Goal: Find specific page/section

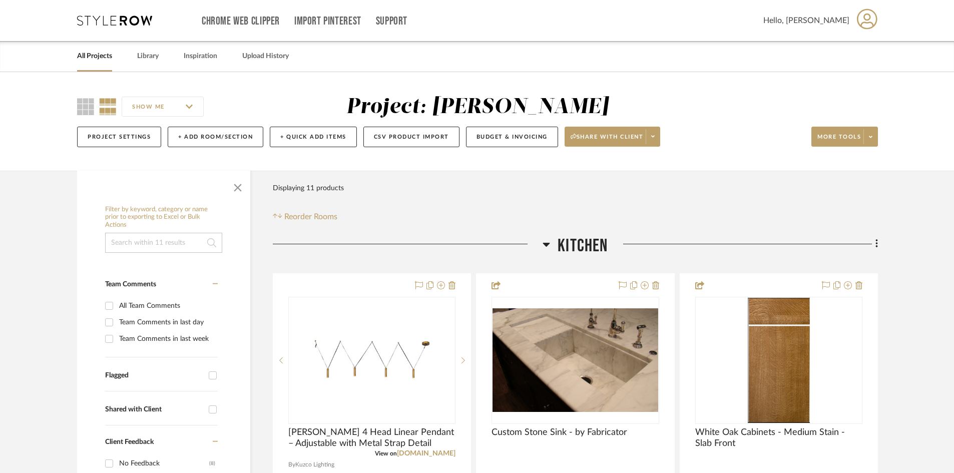
click at [126, 19] on icon at bounding box center [114, 21] width 75 height 10
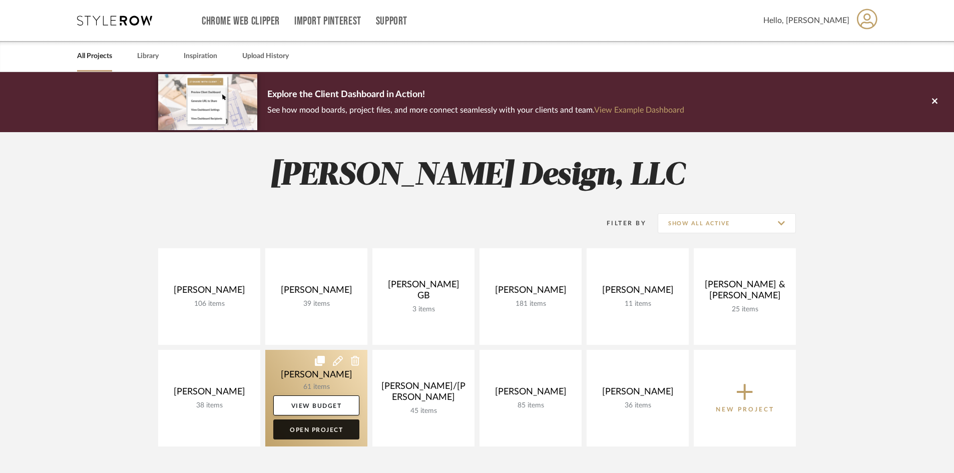
click at [307, 430] on link "Open Project" at bounding box center [316, 430] width 86 height 20
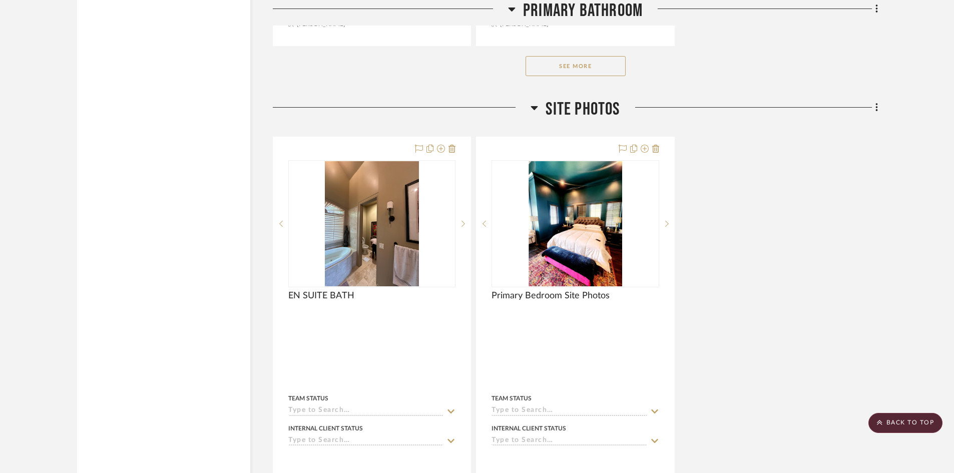
scroll to position [3812, 0]
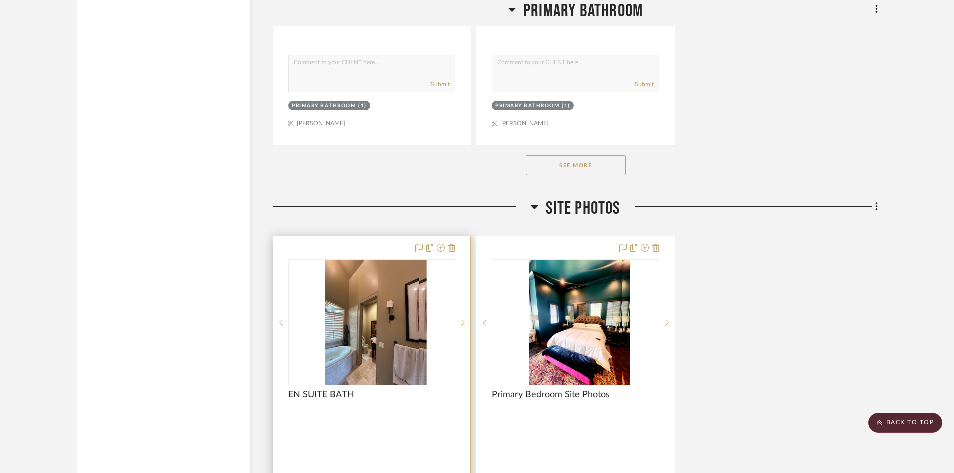
click at [382, 416] on div at bounding box center [371, 416] width 167 height 9
click at [358, 315] on img "0" at bounding box center [372, 322] width 94 height 125
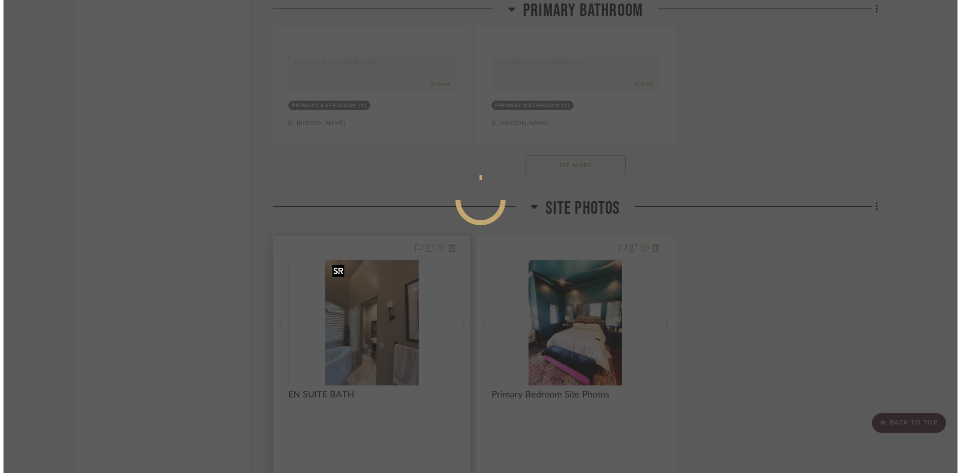
scroll to position [0, 0]
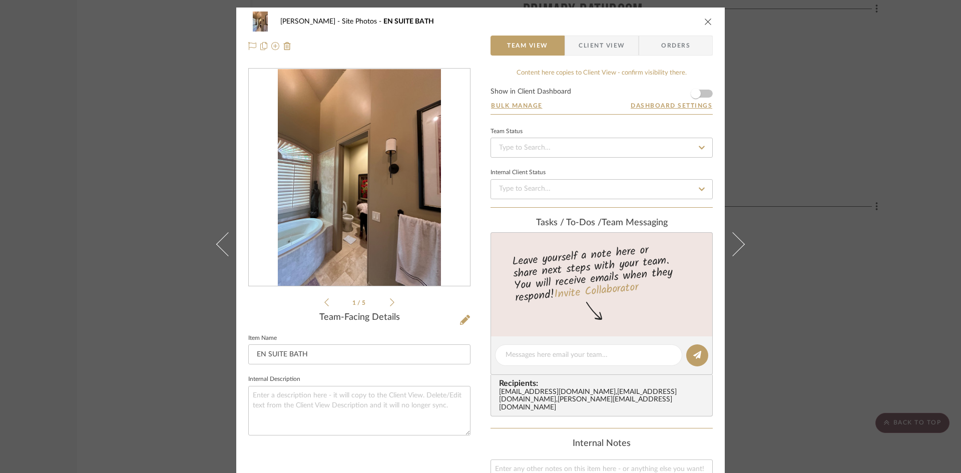
click at [361, 187] on img "0" at bounding box center [359, 177] width 163 height 217
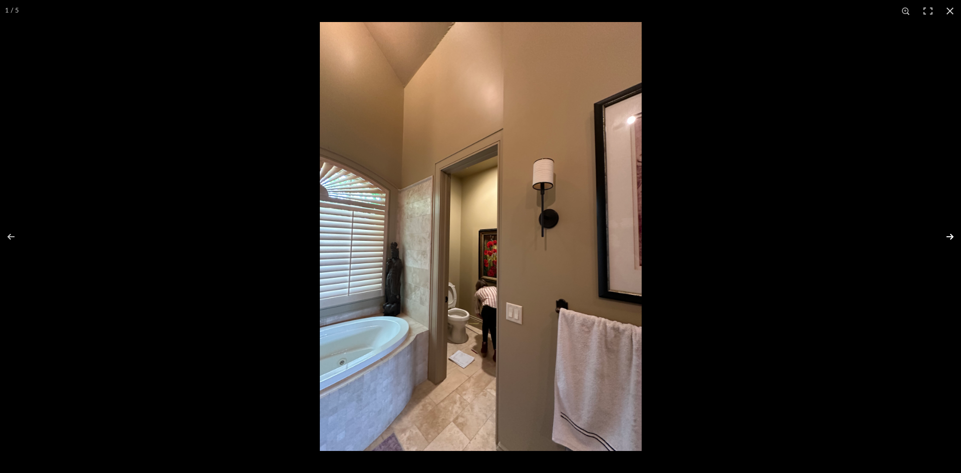
click at [950, 235] on button at bounding box center [943, 237] width 35 height 50
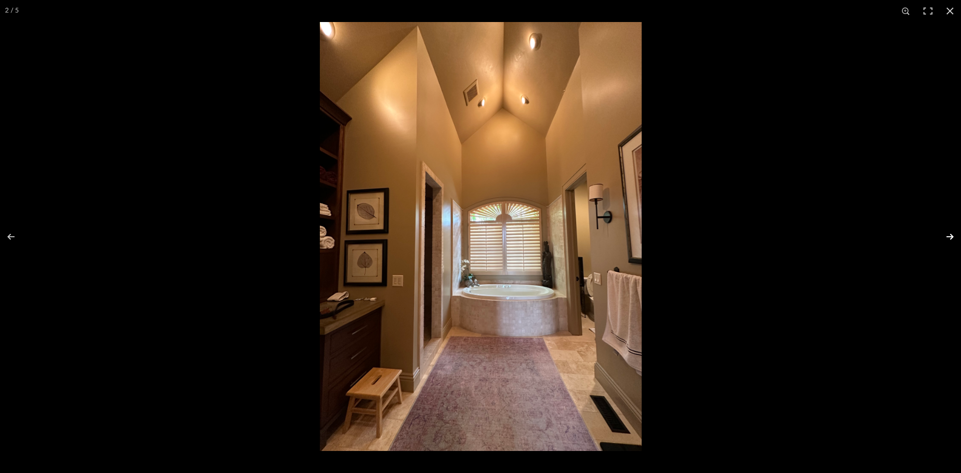
click at [950, 236] on button at bounding box center [943, 237] width 35 height 50
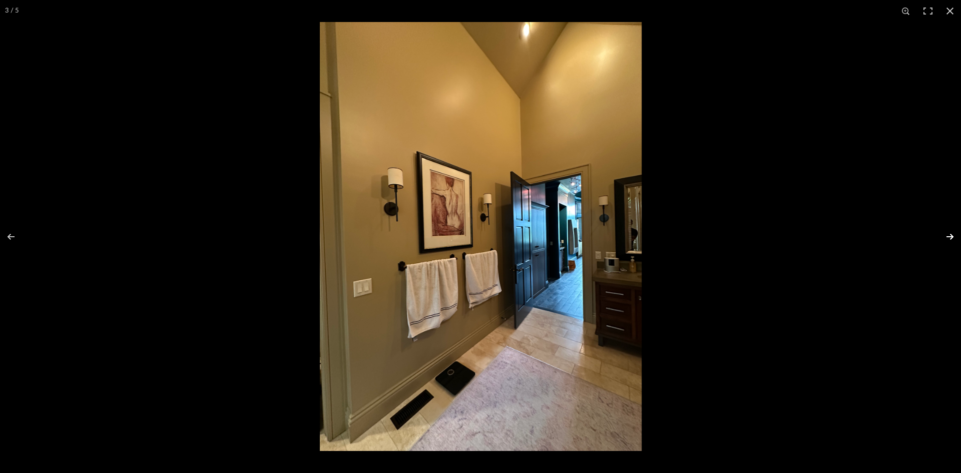
click at [950, 236] on button at bounding box center [943, 237] width 35 height 50
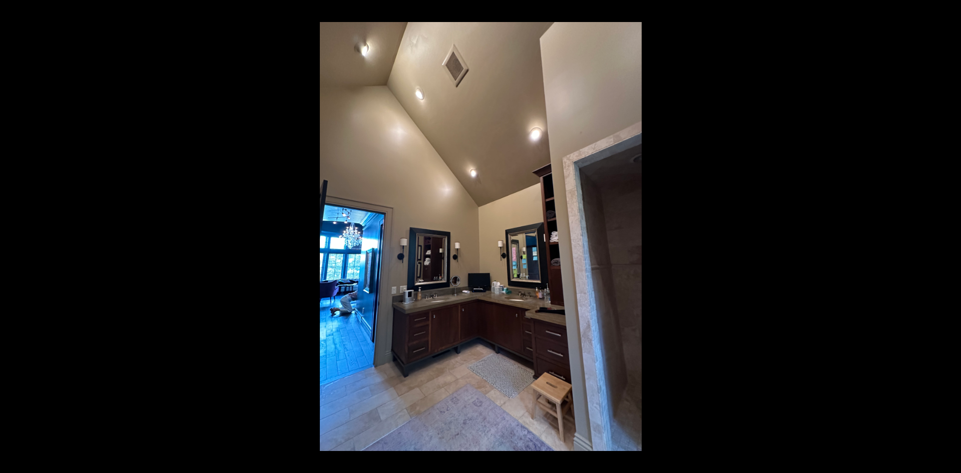
click at [950, 236] on button at bounding box center [943, 237] width 35 height 50
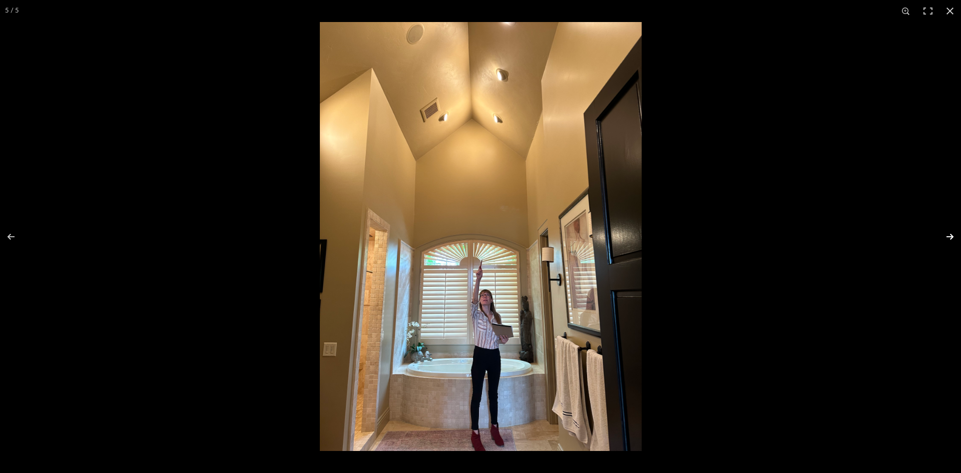
click at [950, 238] on button at bounding box center [943, 237] width 35 height 50
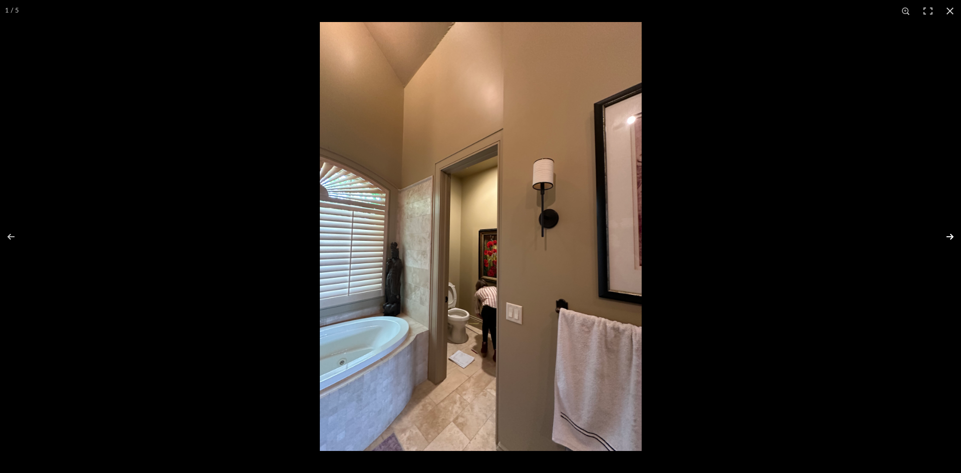
click at [950, 238] on button at bounding box center [943, 237] width 35 height 50
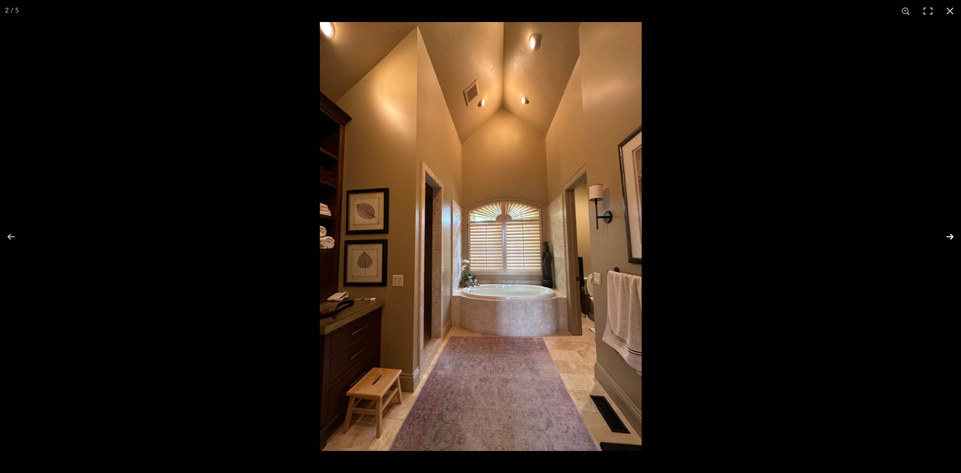
click at [950, 238] on button at bounding box center [943, 237] width 35 height 50
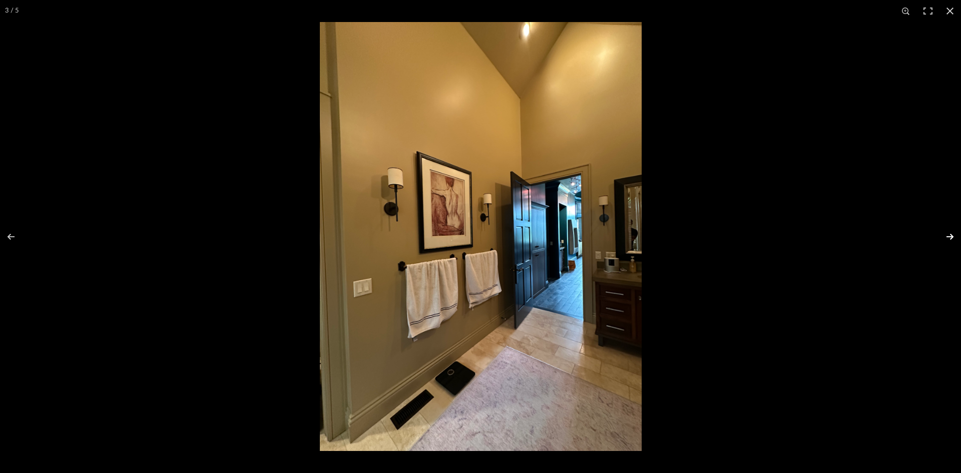
click at [950, 238] on button at bounding box center [943, 237] width 35 height 50
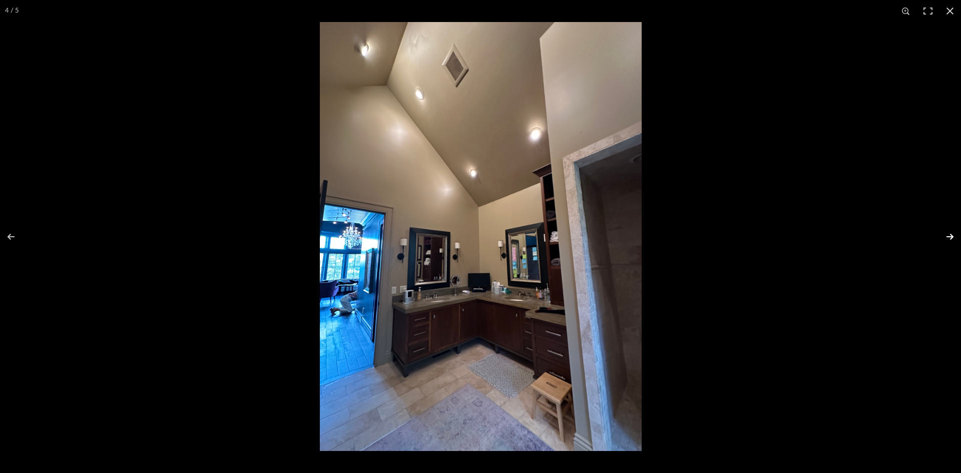
click at [950, 238] on button at bounding box center [943, 237] width 35 height 50
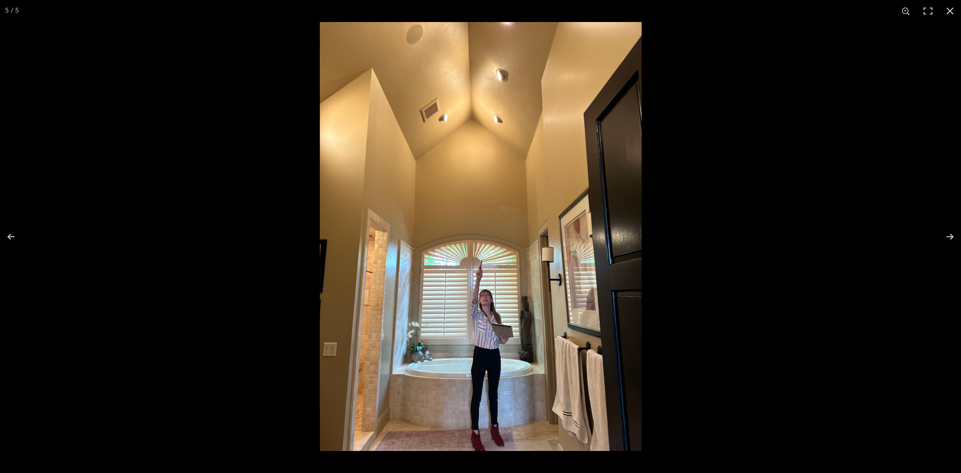
click at [367, 443] on img at bounding box center [481, 236] width 322 height 429
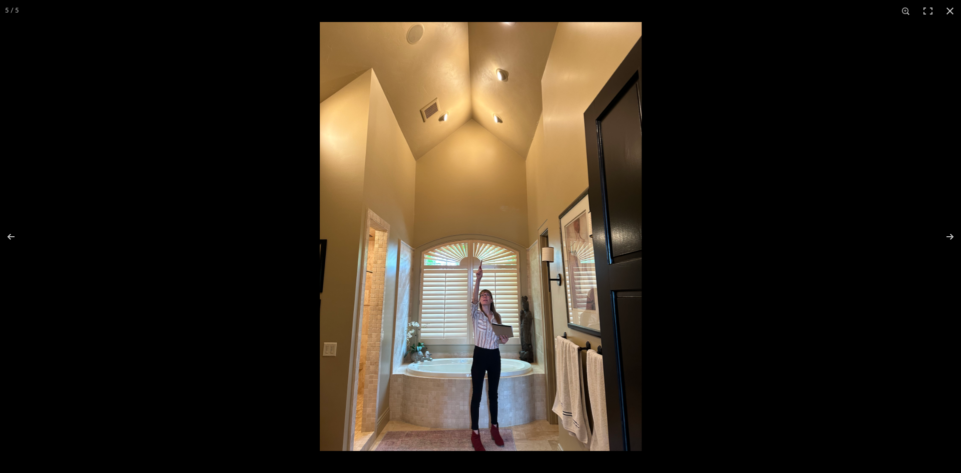
click at [341, 431] on img at bounding box center [481, 236] width 322 height 429
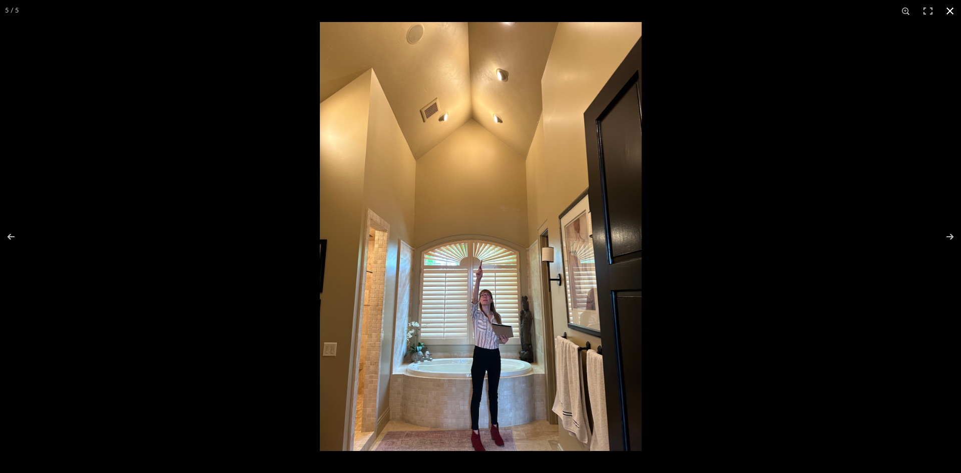
click at [951, 11] on button at bounding box center [950, 11] width 22 height 22
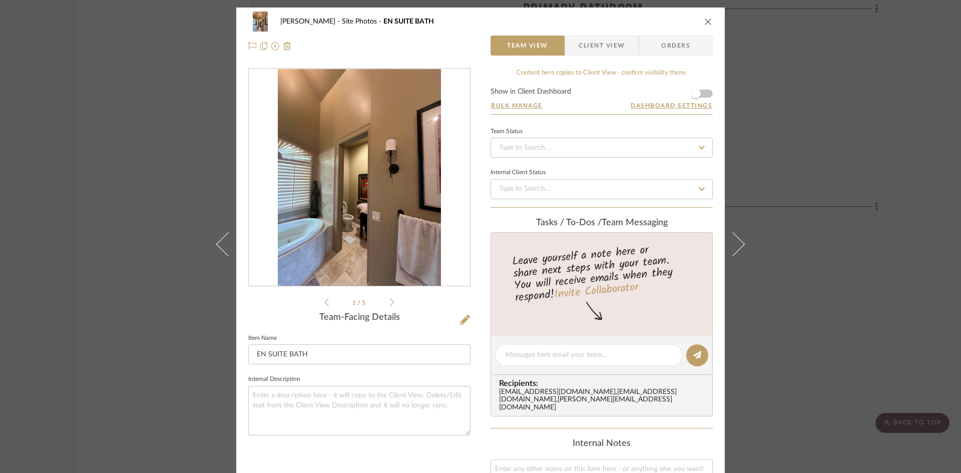
click at [708, 24] on icon "close" at bounding box center [709, 22] width 8 height 8
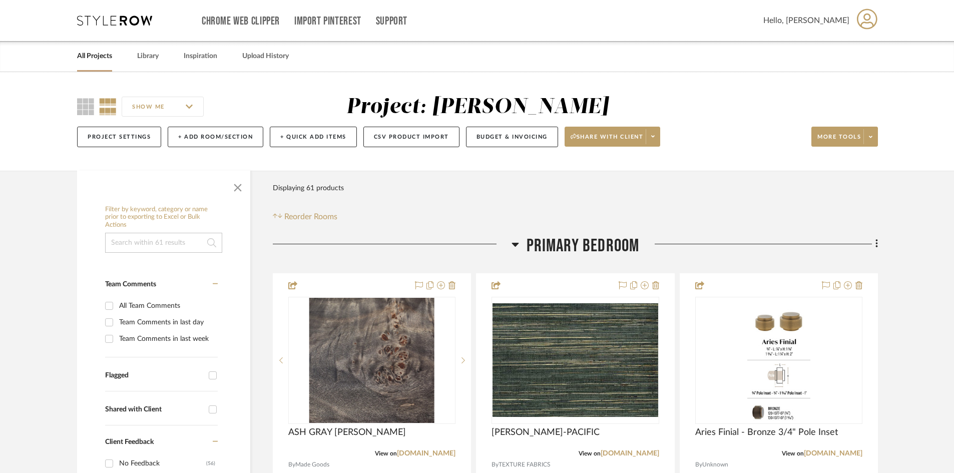
click at [121, 18] on icon at bounding box center [114, 21] width 75 height 10
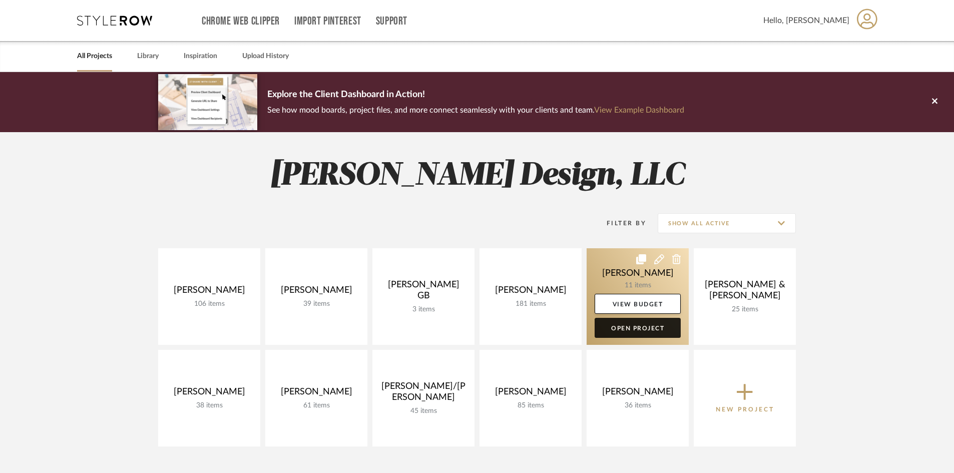
click at [640, 329] on link "Open Project" at bounding box center [638, 328] width 86 height 20
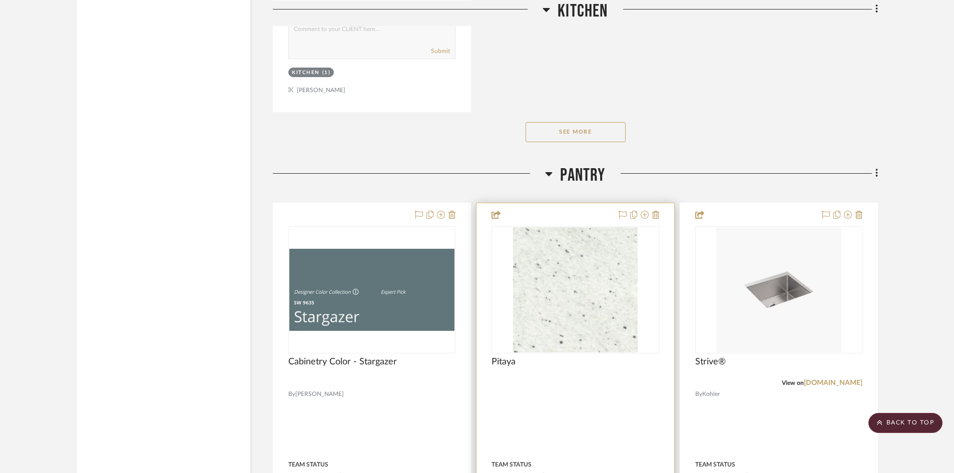
scroll to position [1502, 0]
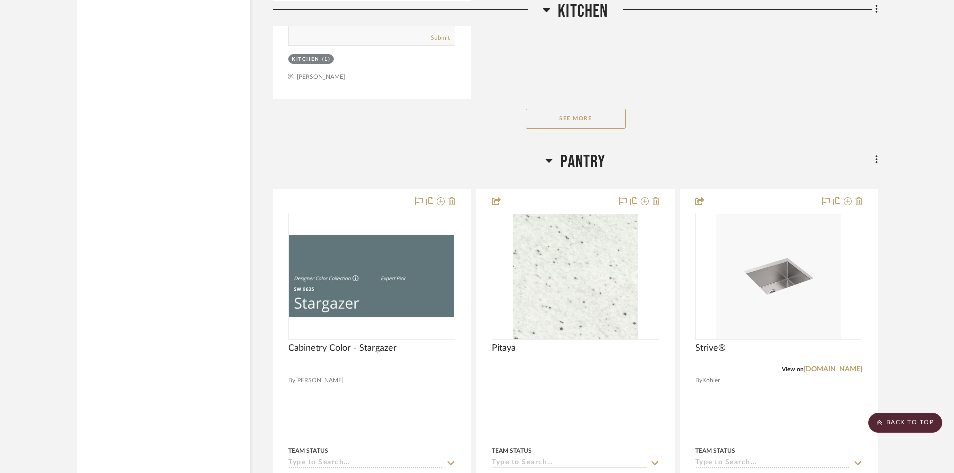
click at [578, 116] on button "See More" at bounding box center [576, 119] width 100 height 20
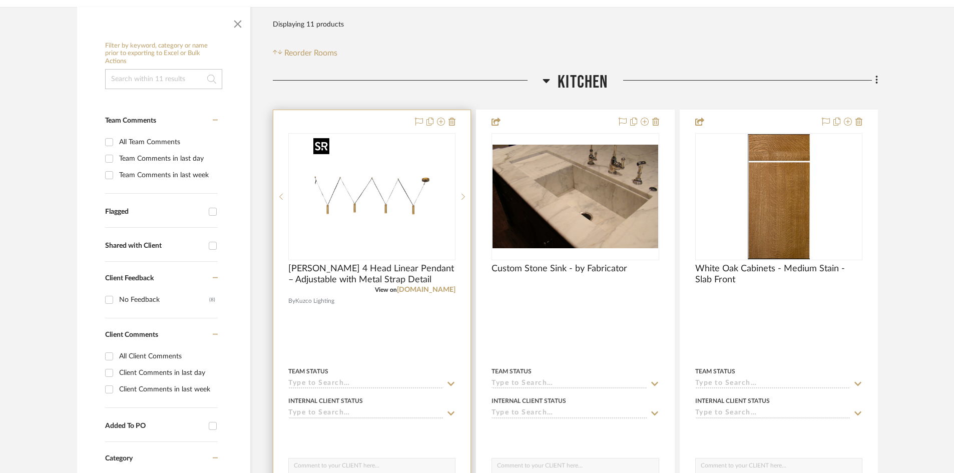
scroll to position [165, 0]
click at [364, 187] on img "0" at bounding box center [371, 195] width 125 height 125
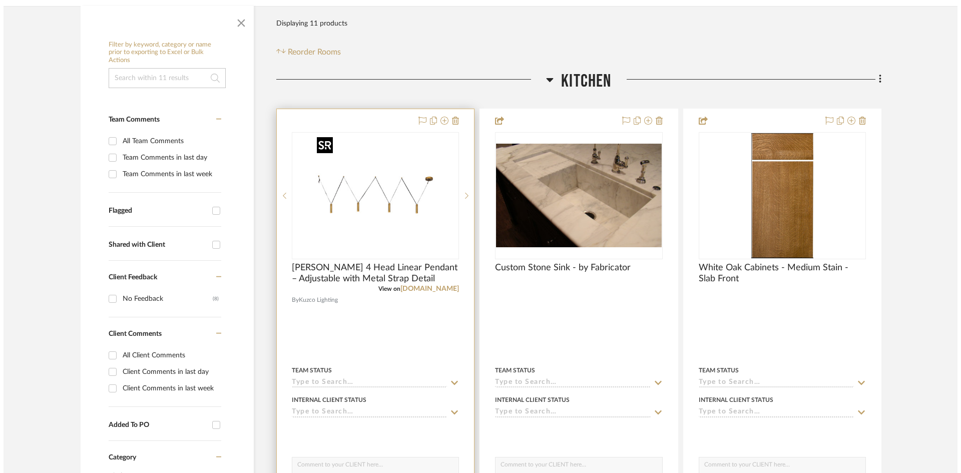
scroll to position [0, 0]
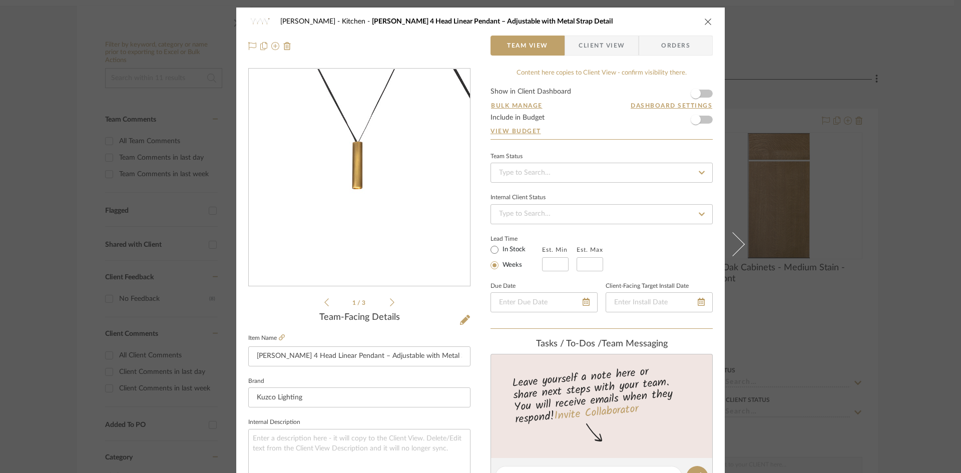
click at [381, 203] on img "0" at bounding box center [359, 177] width 217 height 217
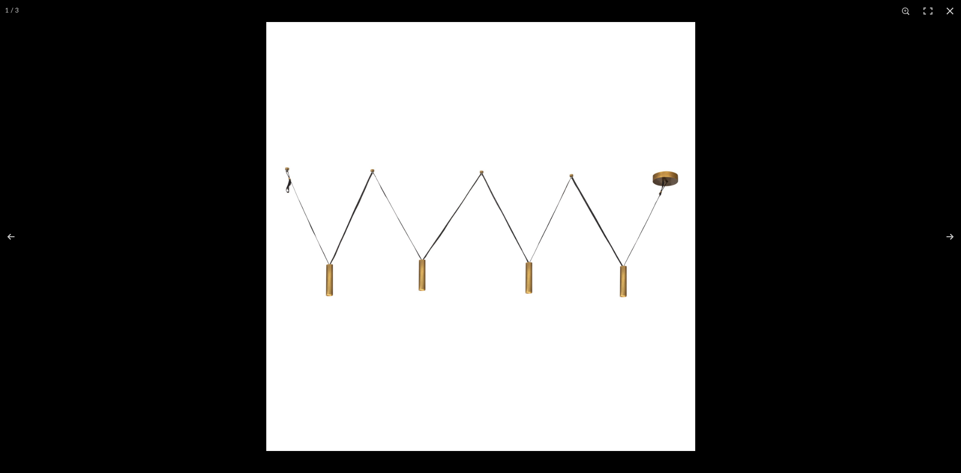
click at [459, 253] on img at bounding box center [480, 236] width 429 height 429
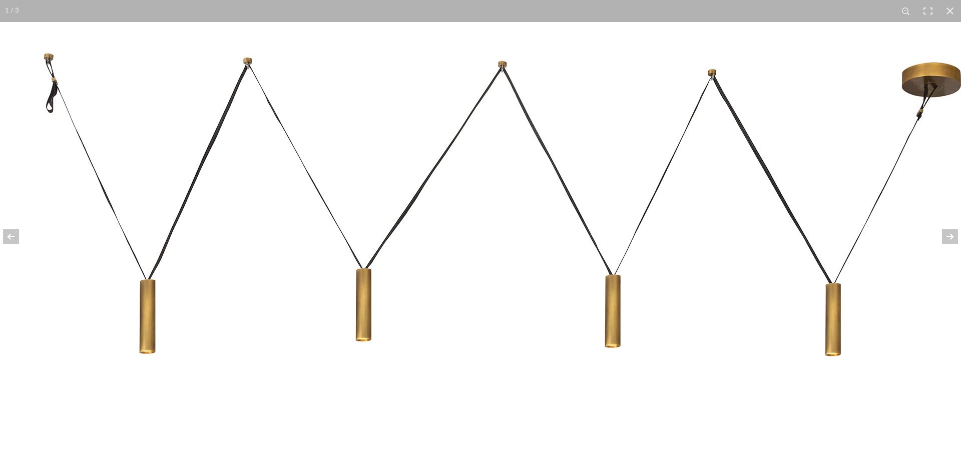
click at [327, 234] on img at bounding box center [501, 215] width 1002 height 1002
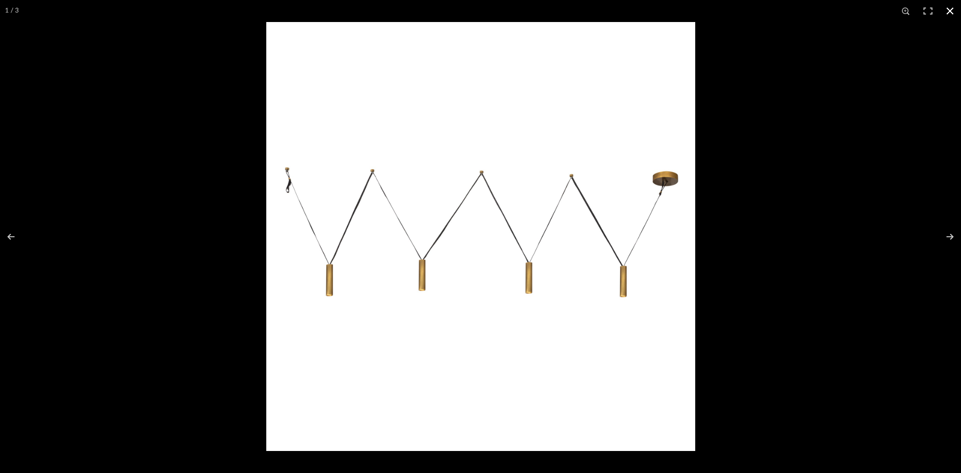
click at [952, 12] on button at bounding box center [950, 11] width 22 height 22
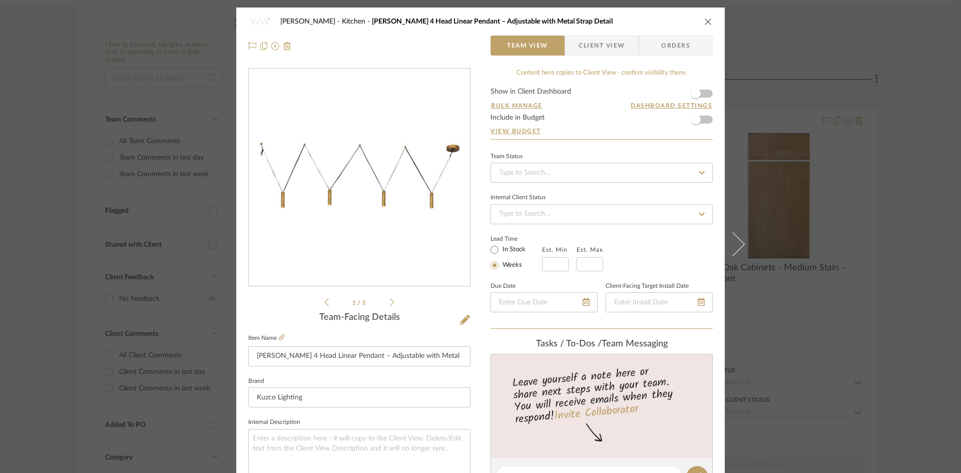
click at [705, 22] on icon "close" at bounding box center [709, 22] width 8 height 8
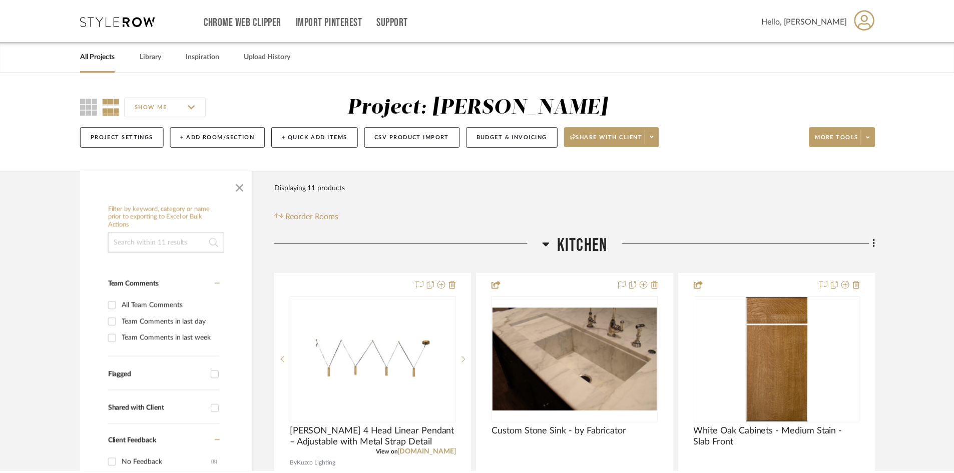
scroll to position [165, 0]
